Goal: Task Accomplishment & Management: Manage account settings

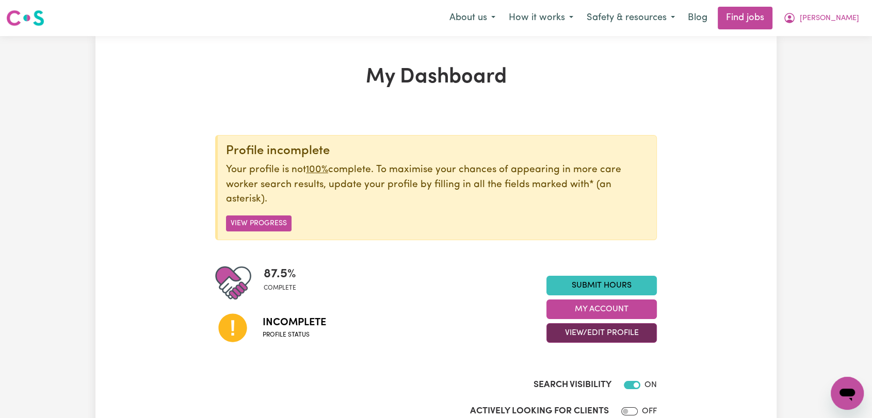
click at [583, 330] on button "View/Edit Profile" at bounding box center [601, 333] width 110 height 20
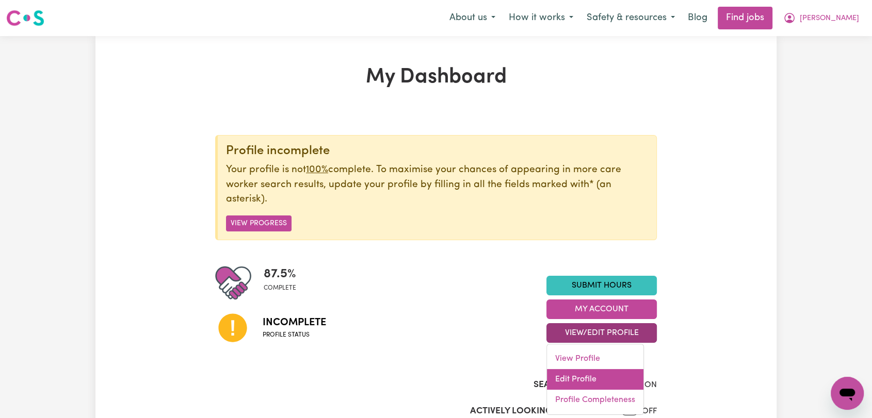
click at [586, 377] on link "Edit Profile" at bounding box center [595, 379] width 96 height 21
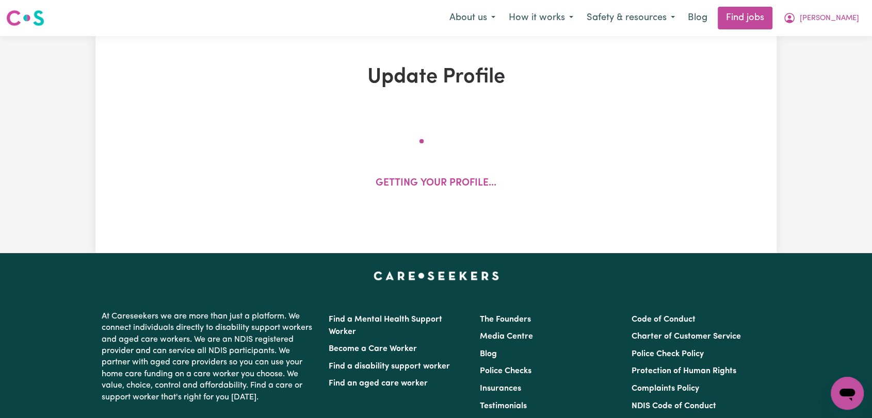
select select "[DEMOGRAPHIC_DATA]"
select select "[DEMOGRAPHIC_DATA] Citizen"
select select "Studying a healthcare related degree or qualification"
select select "67"
select select "95"
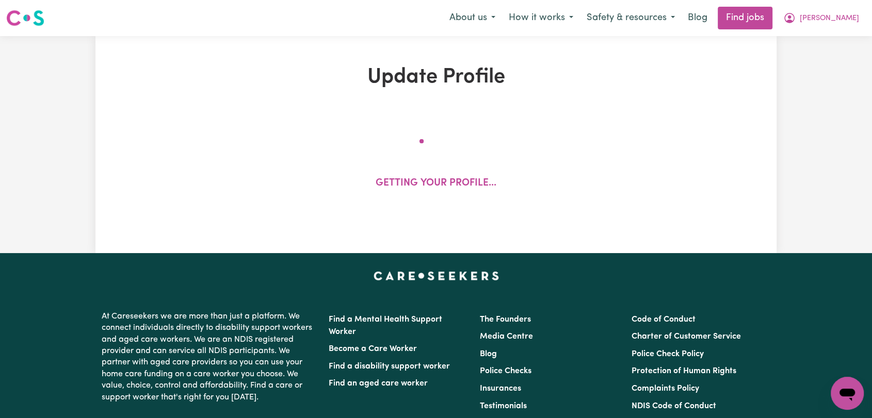
select select "120"
select select "150"
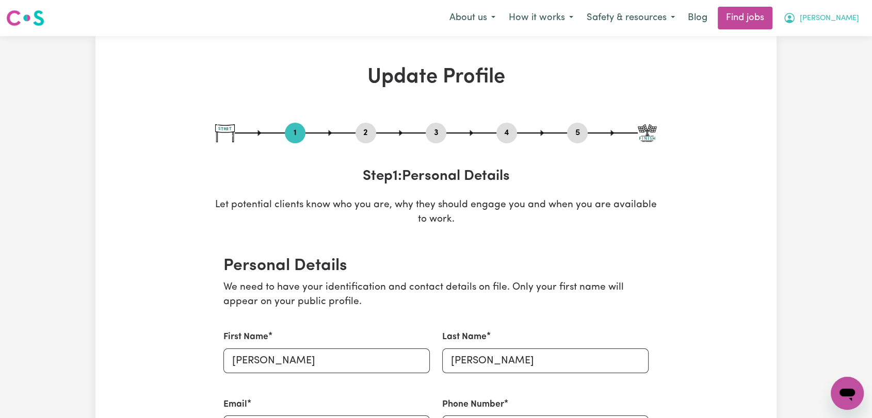
click at [842, 24] on span "[PERSON_NAME]" at bounding box center [829, 18] width 59 height 11
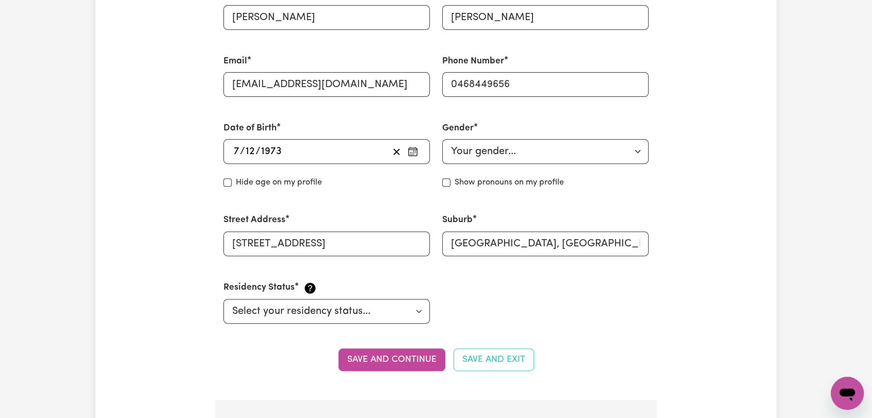
scroll to position [57, 0]
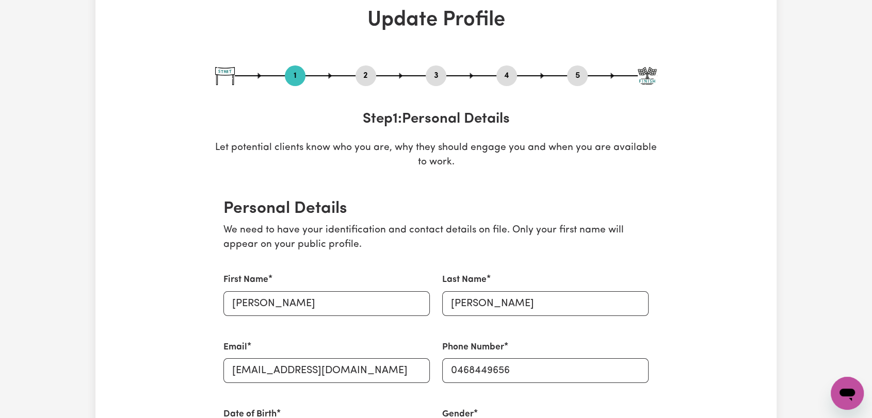
click at [371, 74] on button "2" at bounding box center [365, 75] width 21 height 13
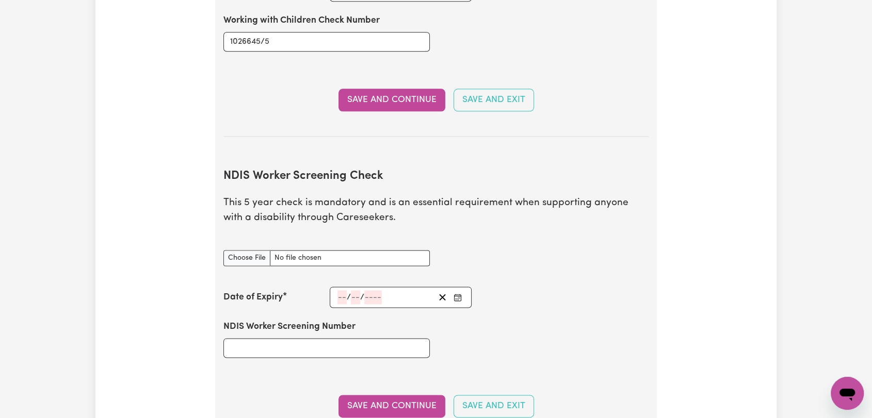
scroll to position [1375, 0]
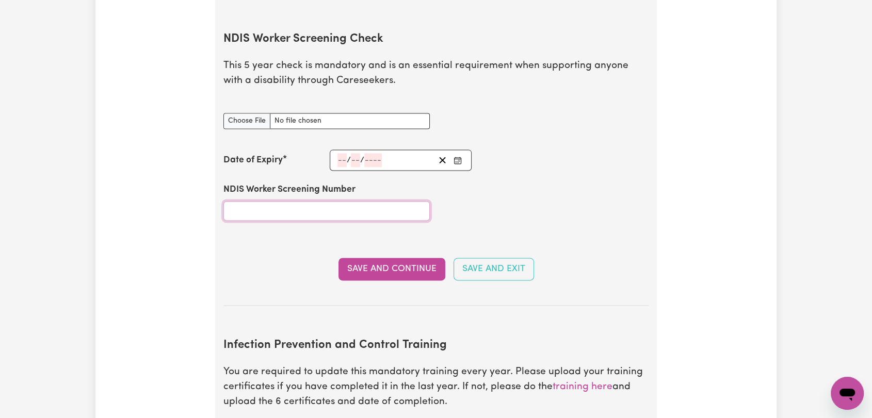
click at [283, 201] on input "NDIS Worker Screening Number" at bounding box center [326, 211] width 206 height 20
drag, startPoint x: 276, startPoint y: 193, endPoint x: 226, endPoint y: 199, distance: 50.9
click at [226, 201] on input "65676799" at bounding box center [326, 211] width 206 height 20
type input "65676799"
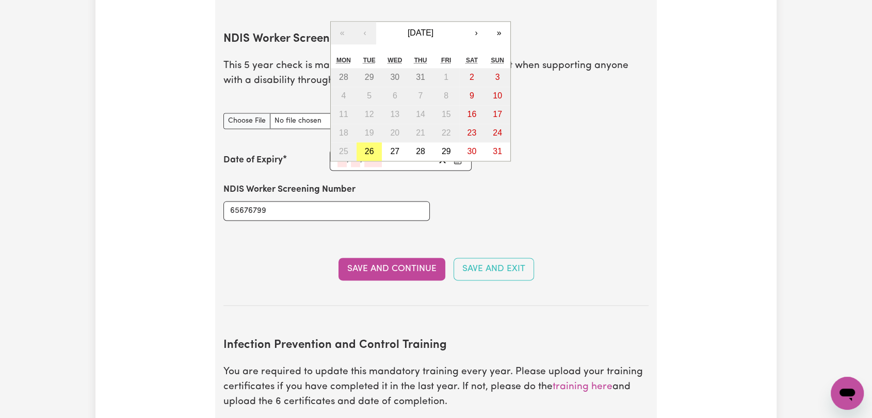
click at [338, 153] on input "number" at bounding box center [341, 160] width 9 height 14
type input "18"
type input "08"
type input "203"
type input "[DATE]"
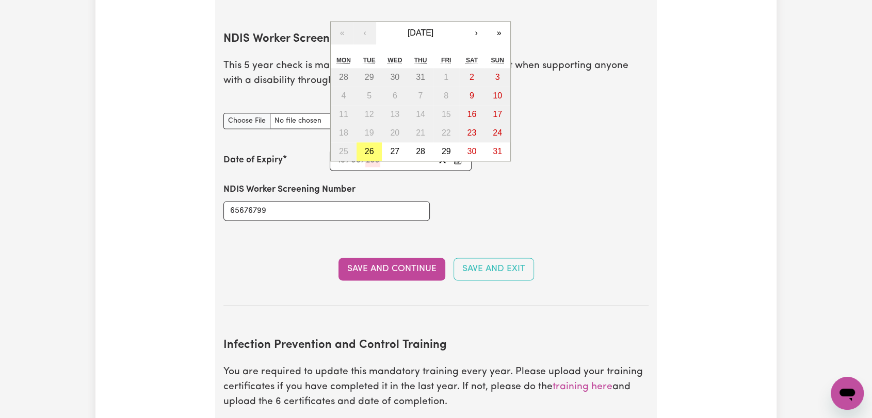
type input "8"
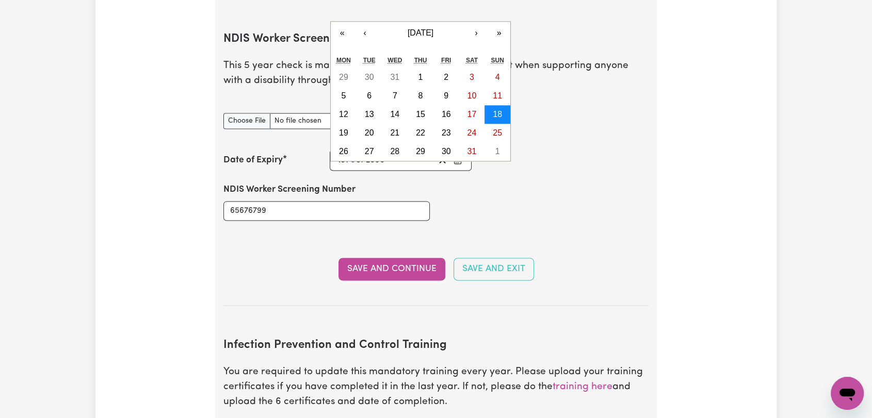
type input "2030"
click at [495, 110] on abbr "18" at bounding box center [497, 114] width 9 height 9
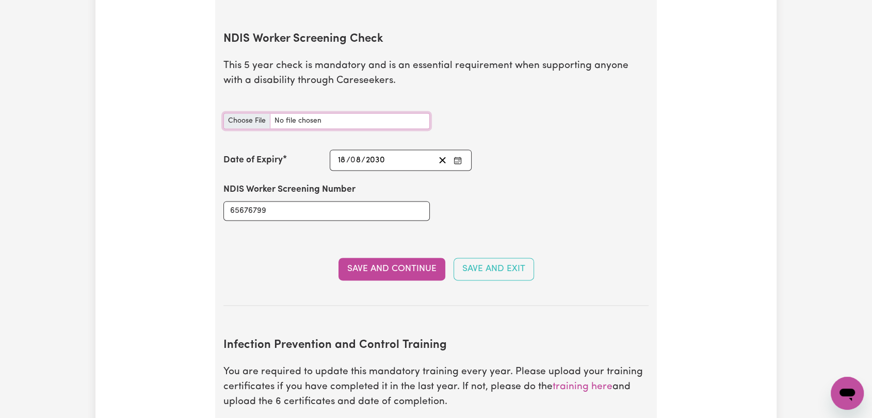
click at [243, 113] on input "NDIS Worker Screening Check document" at bounding box center [326, 121] width 206 height 16
type input "C:\fakepath\[PERSON_NAME] - NDIS Clearance - [DATE].jpg"
click at [393, 258] on button "Save and Continue" at bounding box center [391, 269] width 107 height 23
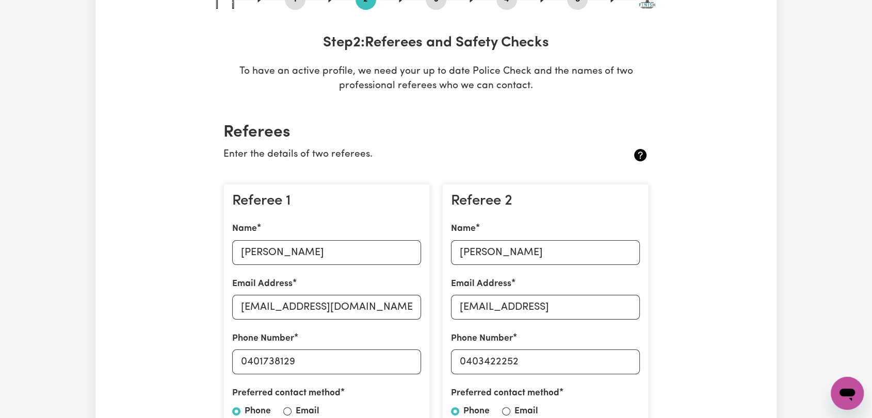
scroll to position [0, 0]
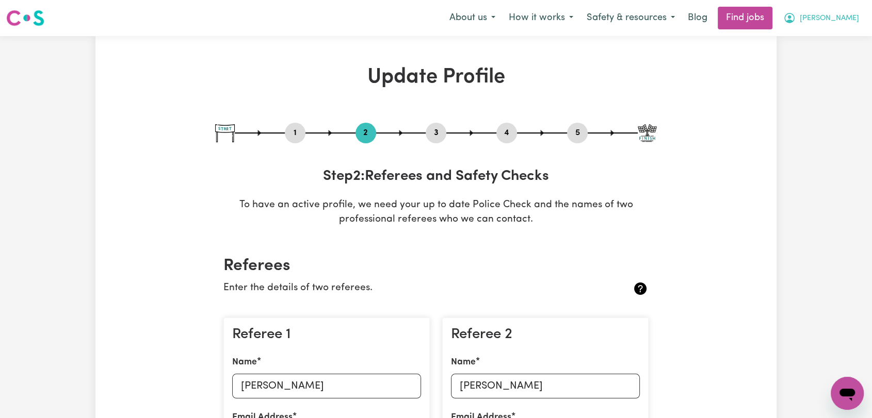
click at [834, 9] on button "[PERSON_NAME]" at bounding box center [820, 18] width 89 height 22
click at [823, 83] on link "Logout" at bounding box center [824, 79] width 81 height 20
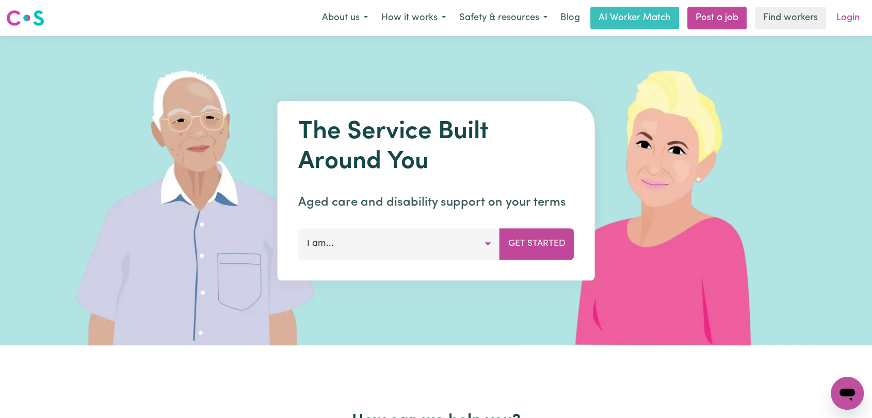
click at [839, 22] on link "Login" at bounding box center [848, 18] width 36 height 23
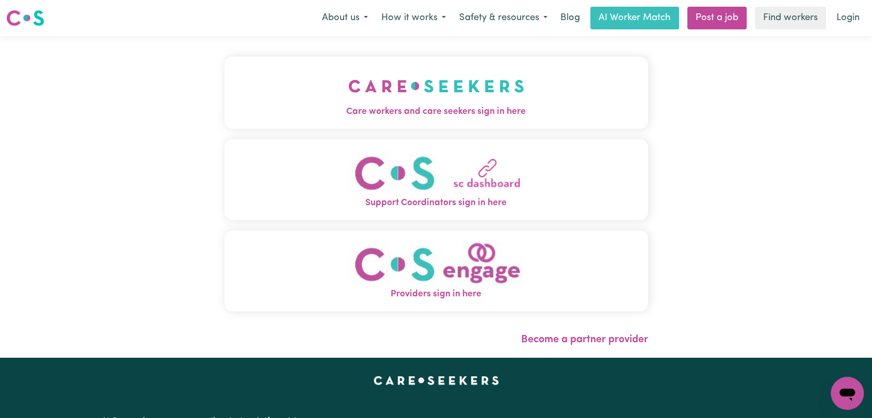
click at [405, 97] on img "Care workers and care seekers sign in here" at bounding box center [436, 86] width 176 height 38
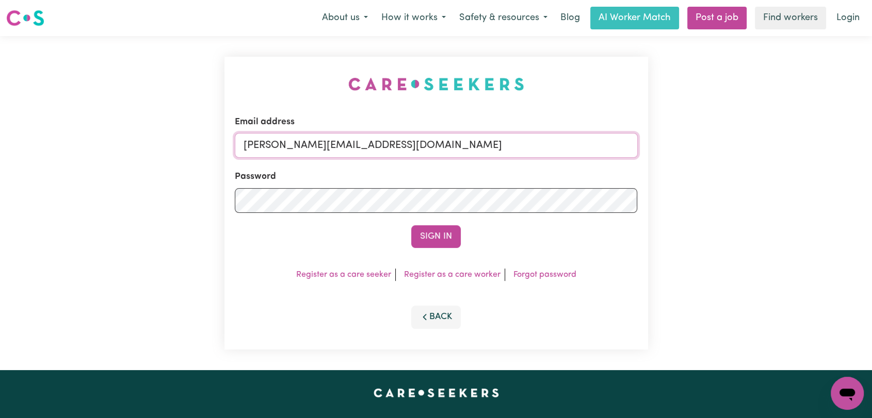
click at [461, 141] on input "[PERSON_NAME][EMAIL_ADDRESS][DOMAIN_NAME]" at bounding box center [436, 145] width 403 height 25
drag, startPoint x: 297, startPoint y: 150, endPoint x: 501, endPoint y: 142, distance: 203.9
click at [501, 142] on input "Superuser~[EMAIL_ADDRESS][DOMAIN_NAME]" at bounding box center [436, 145] width 403 height 25
type input "Superuser~[EMAIL_ADDRESS][DOMAIN_NAME]"
click at [442, 232] on button "Sign In" at bounding box center [436, 236] width 50 height 23
